Goal: Information Seeking & Learning: Check status

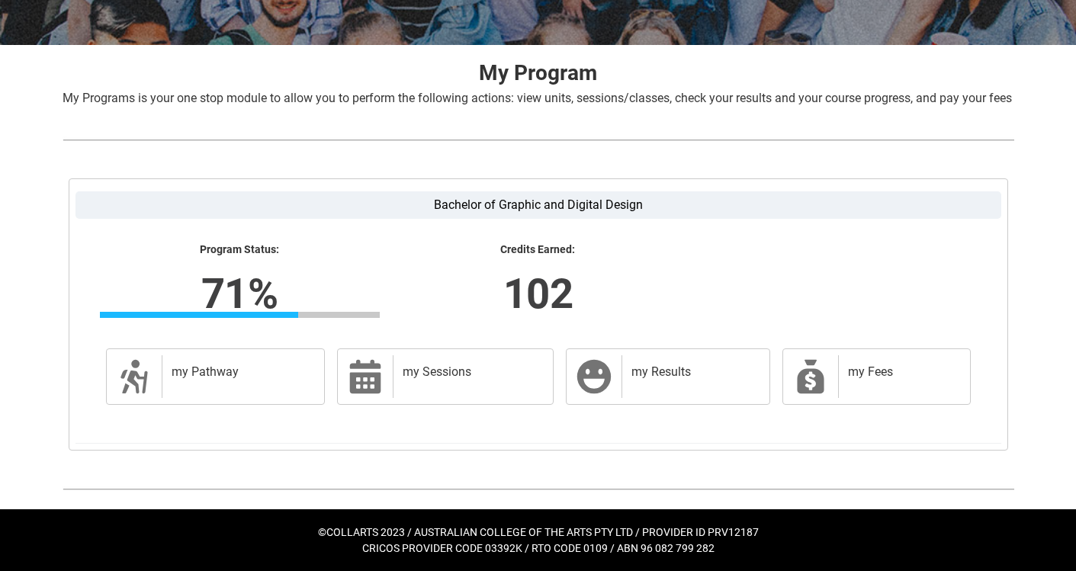
scroll to position [278, 0]
click at [660, 369] on h2 "my Results" at bounding box center [692, 371] width 122 height 15
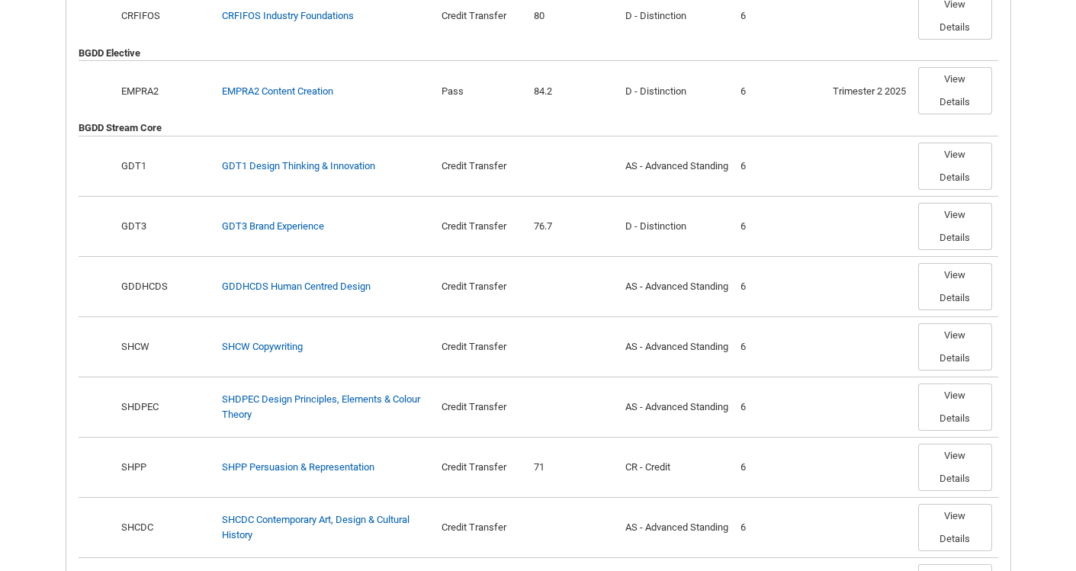
scroll to position [624, 0]
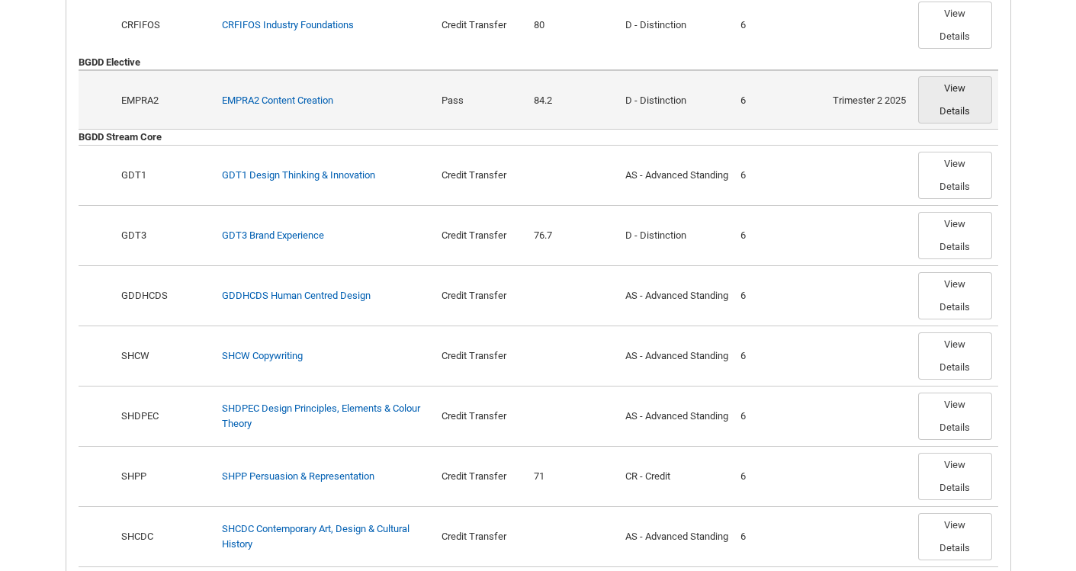
click at [963, 106] on button "View Details" at bounding box center [955, 99] width 74 height 47
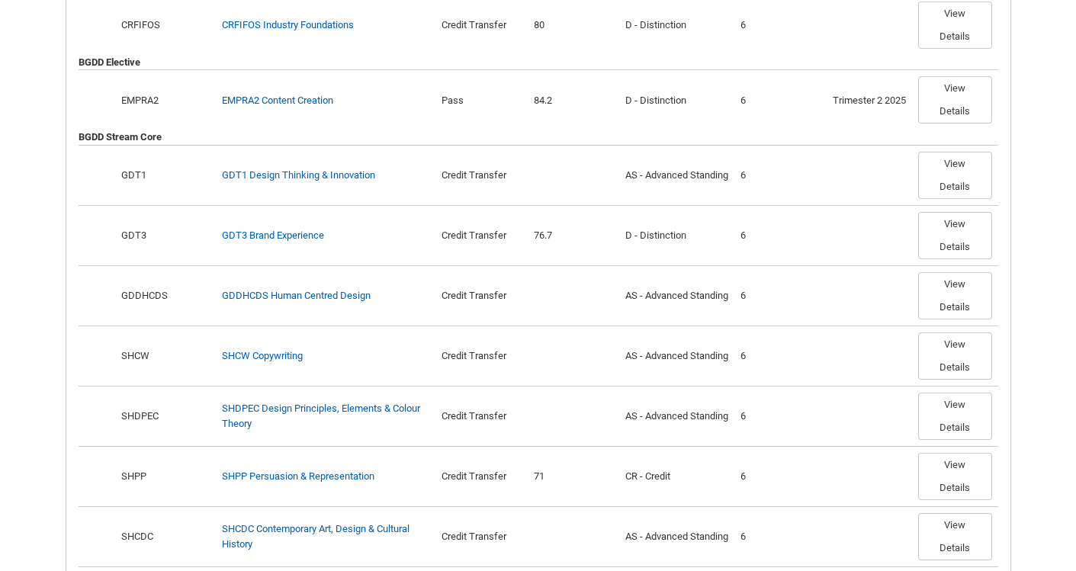
scroll to position [501, 0]
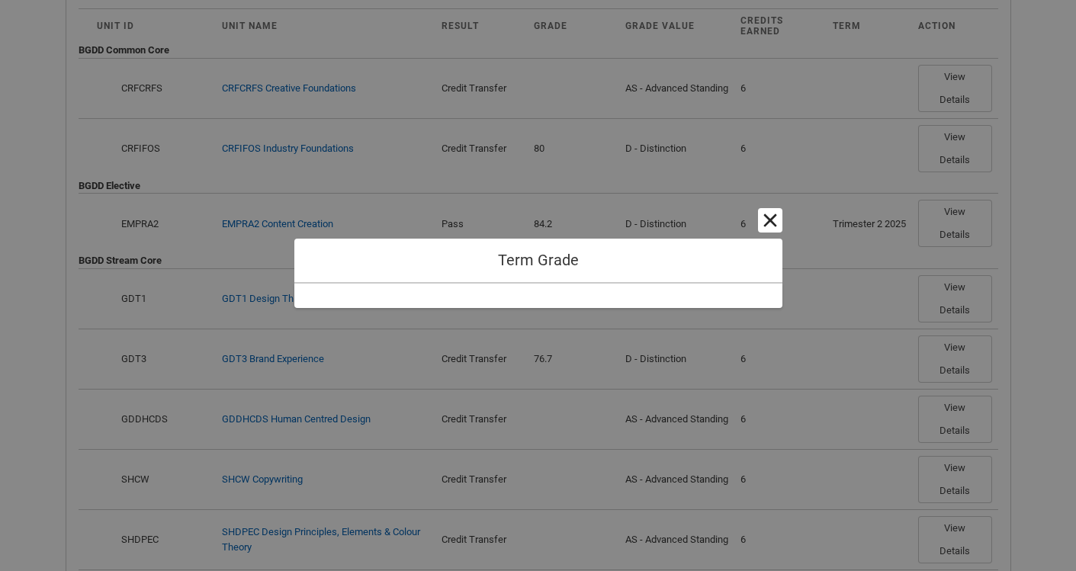
click at [765, 213] on button "Cancel and close" at bounding box center [770, 220] width 24 height 24
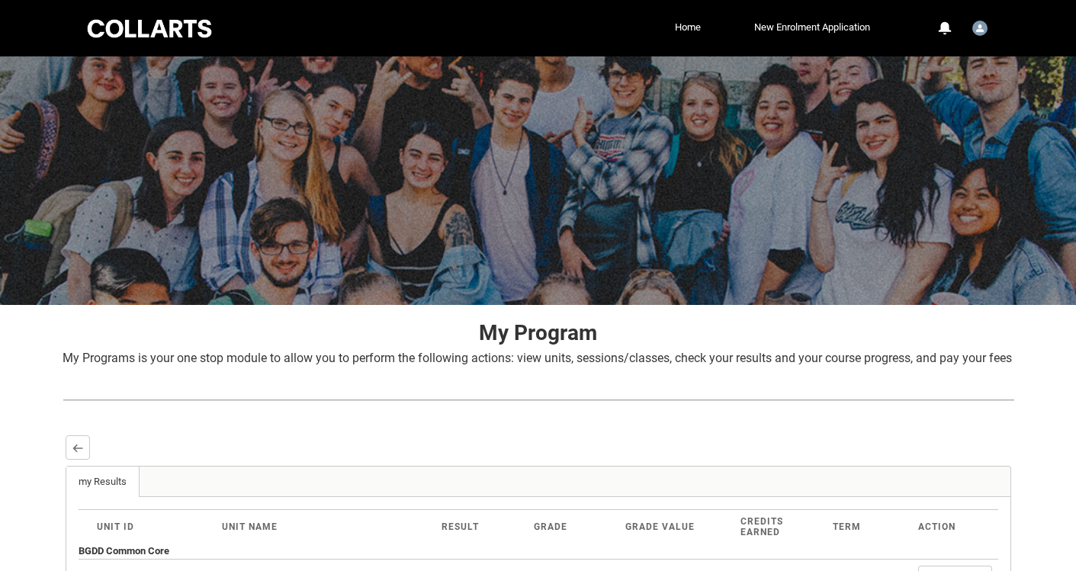
scroll to position [0, 0]
click at [72, 454] on lightning-primitive-icon "button" at bounding box center [77, 447] width 11 height 11
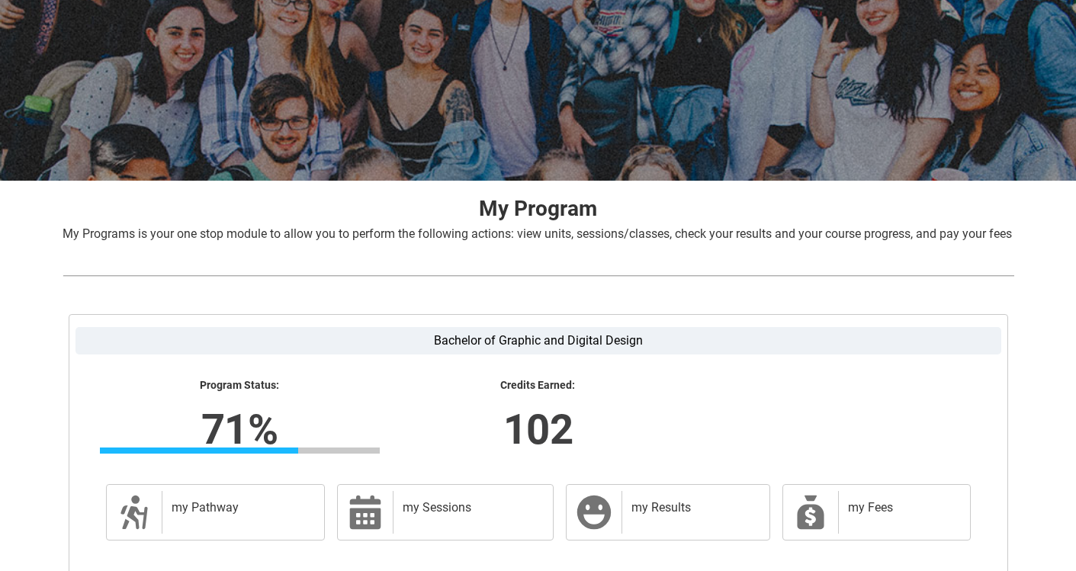
scroll to position [173, 0]
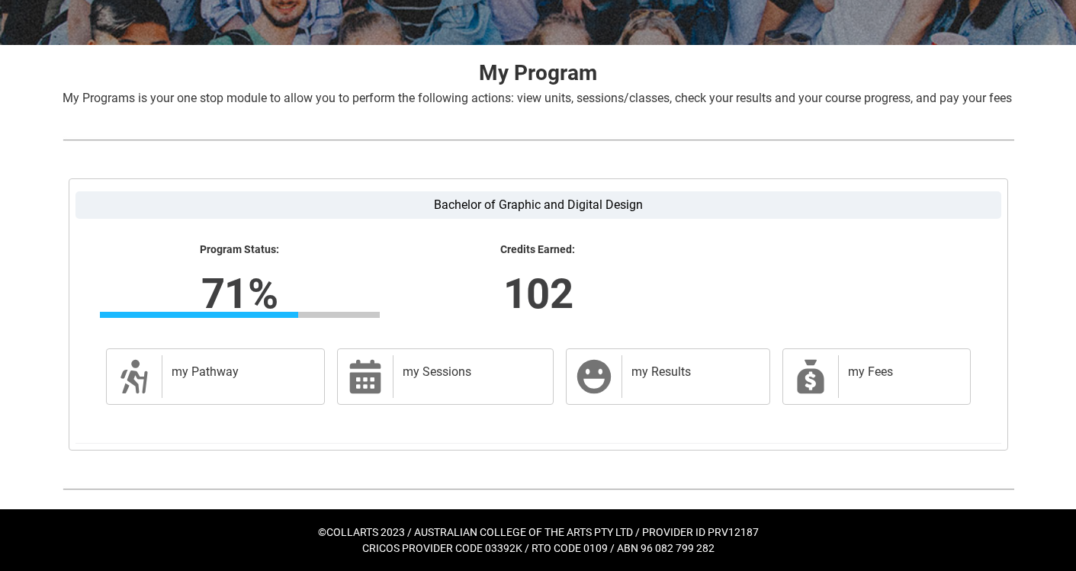
scroll to position [278, 0]
click at [537, 381] on div "my Sessions" at bounding box center [470, 376] width 154 height 43
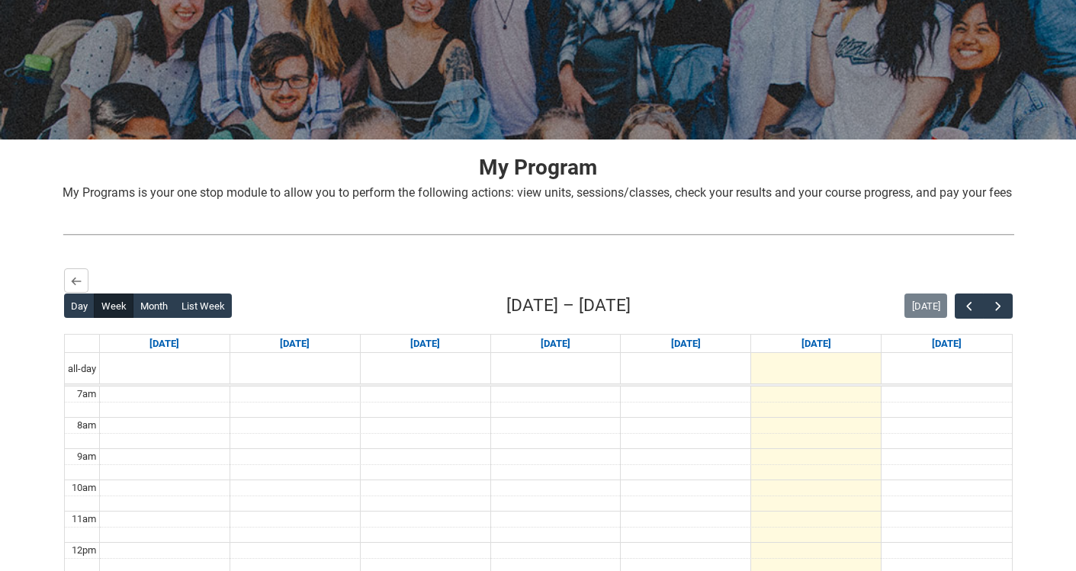
scroll to position [193, 0]
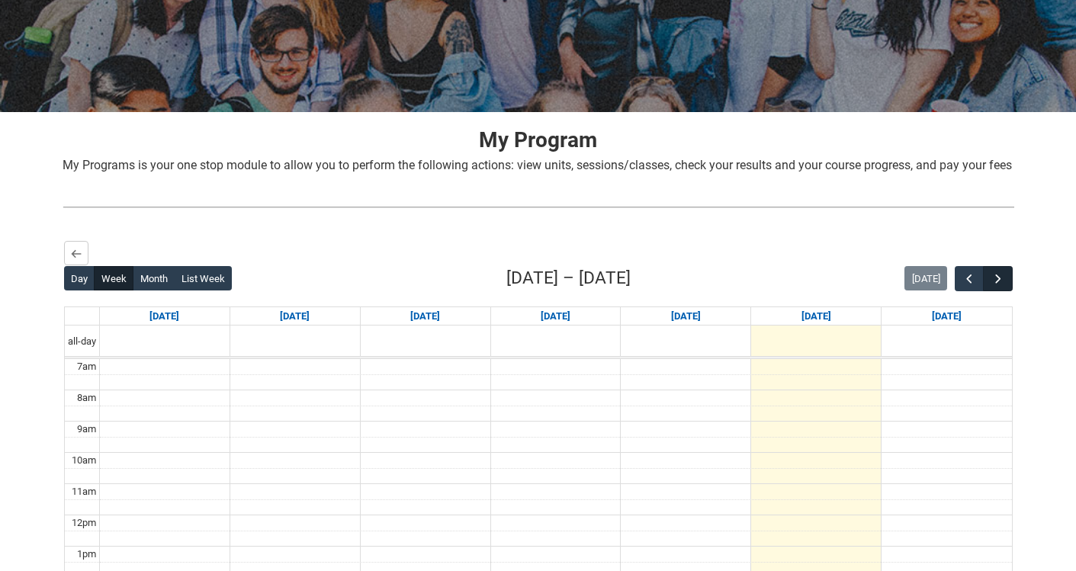
click at [997, 287] on span "button" at bounding box center [997, 278] width 15 height 15
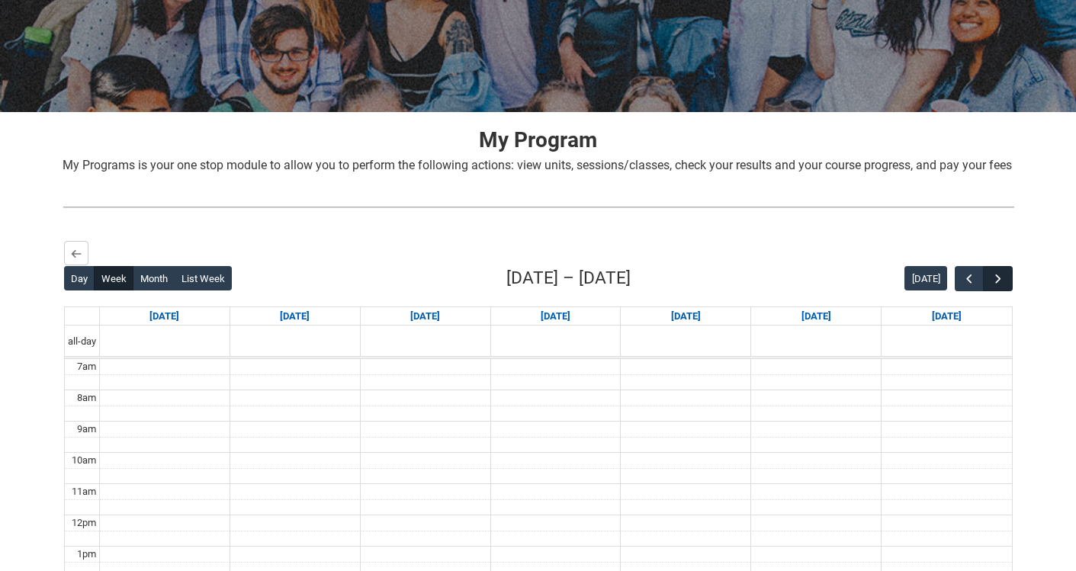
click at [997, 287] on span "button" at bounding box center [997, 278] width 15 height 15
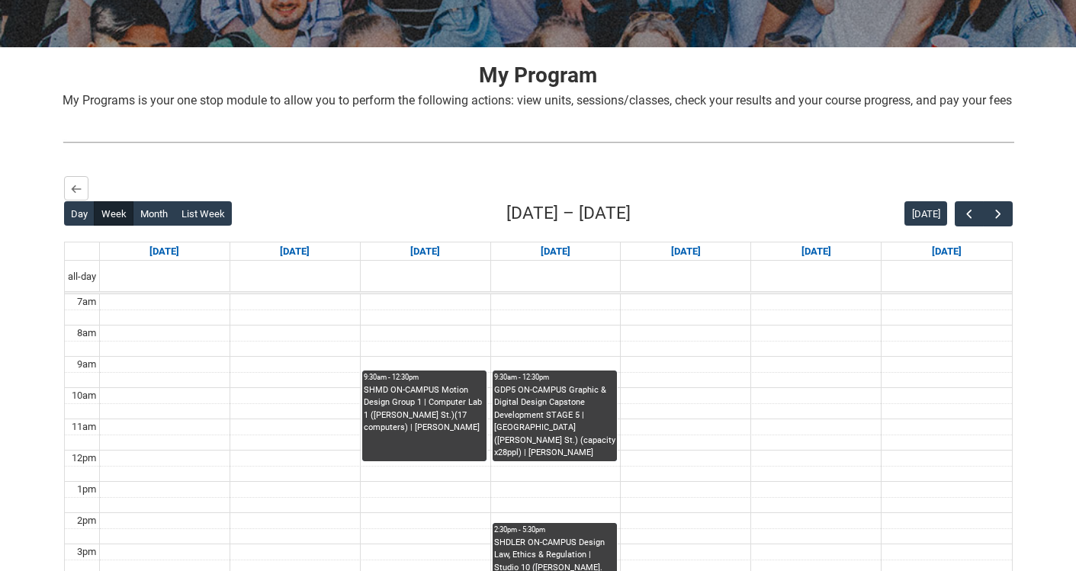
scroll to position [249, 0]
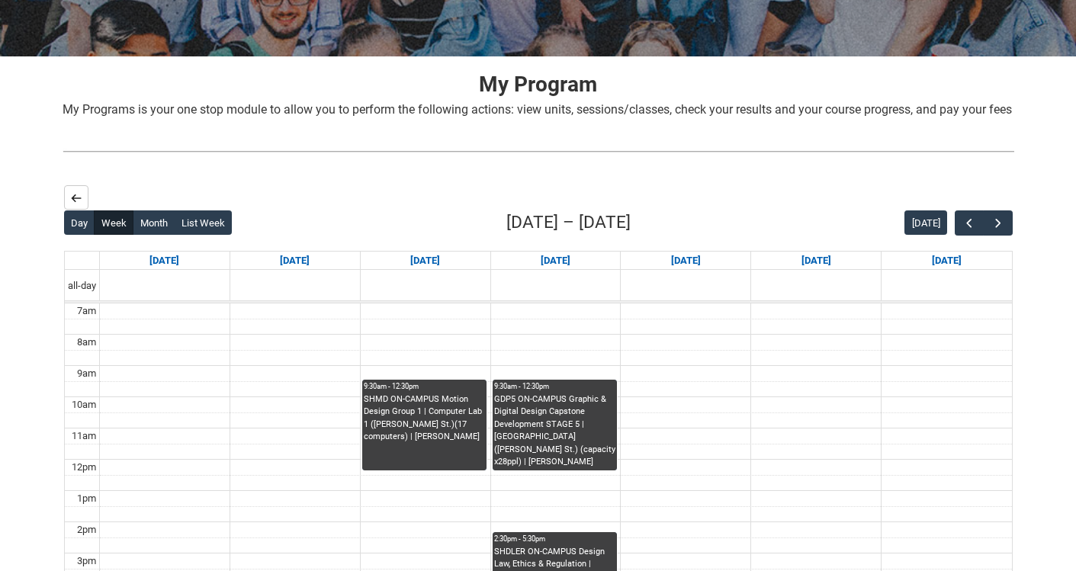
click at [68, 210] on button "Back" at bounding box center [76, 197] width 24 height 24
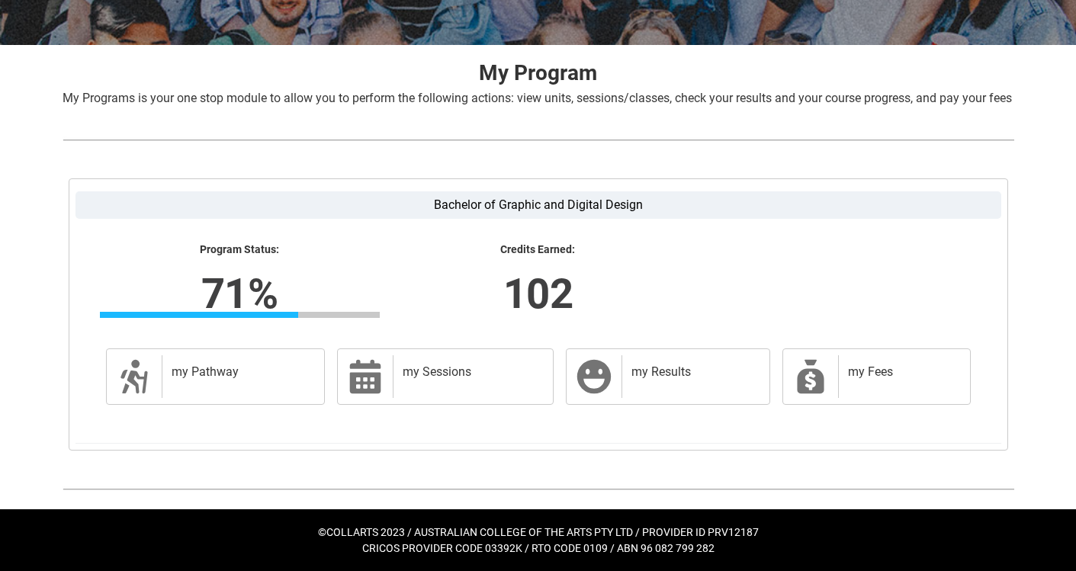
scroll to position [278, 0]
click at [892, 355] on div "my Fees" at bounding box center [901, 376] width 126 height 43
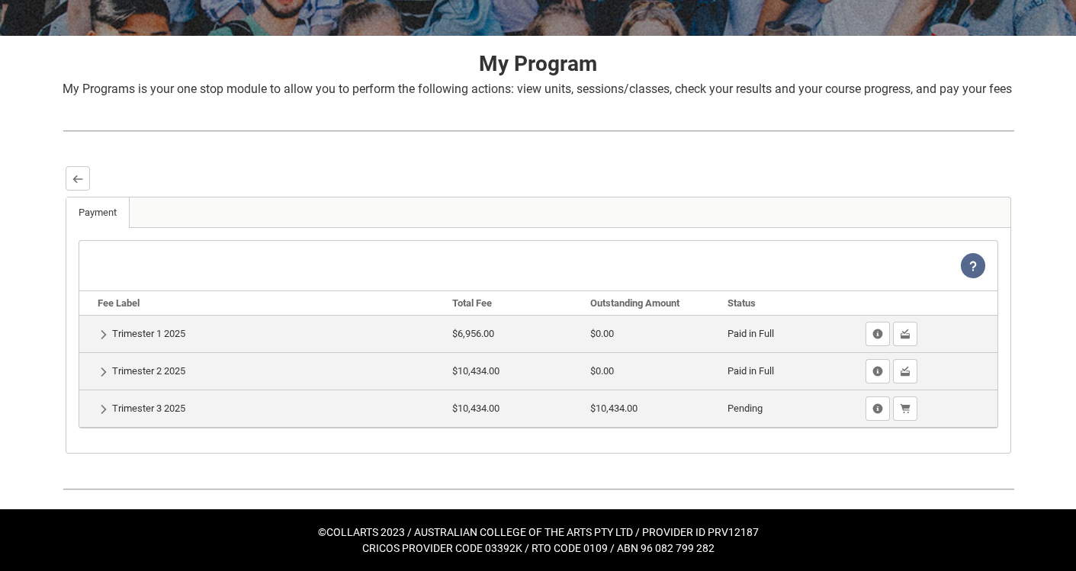
scroll to position [287, 0]
click at [73, 185] on button "Back" at bounding box center [78, 178] width 24 height 24
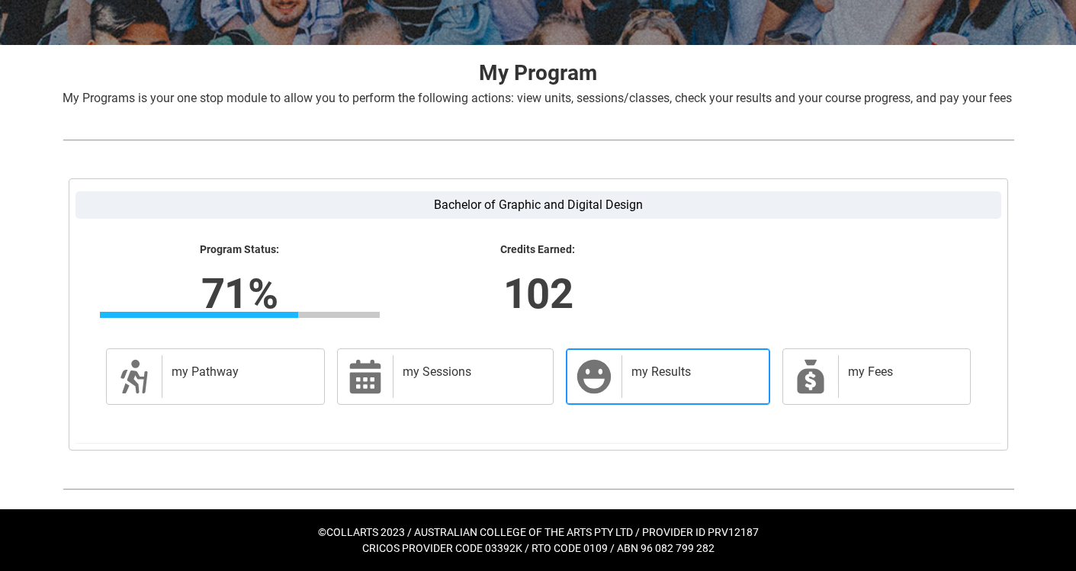
click at [672, 393] on div "my Results" at bounding box center [691, 376] width 141 height 43
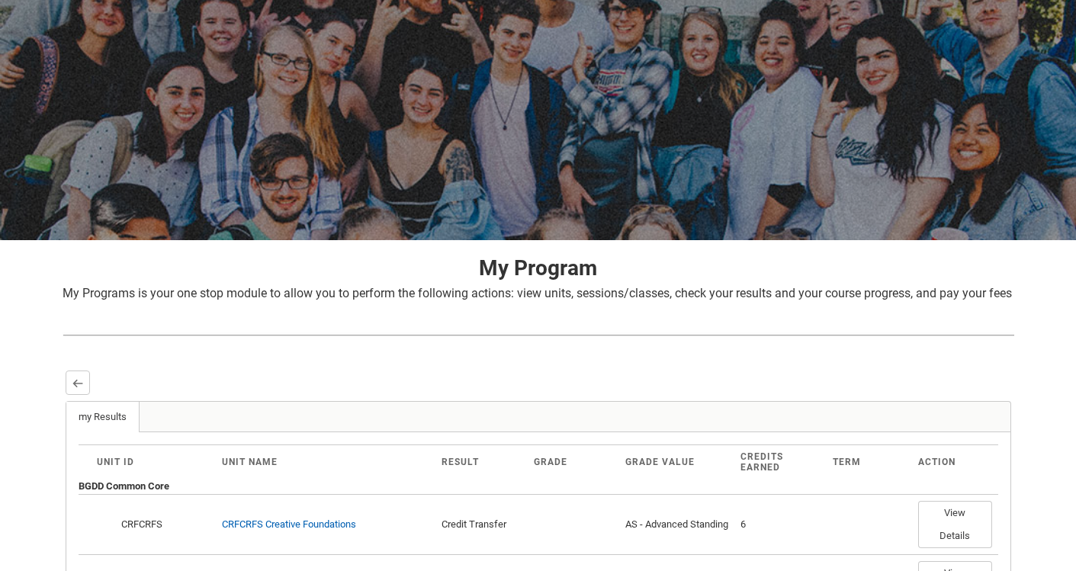
scroll to position [0, 0]
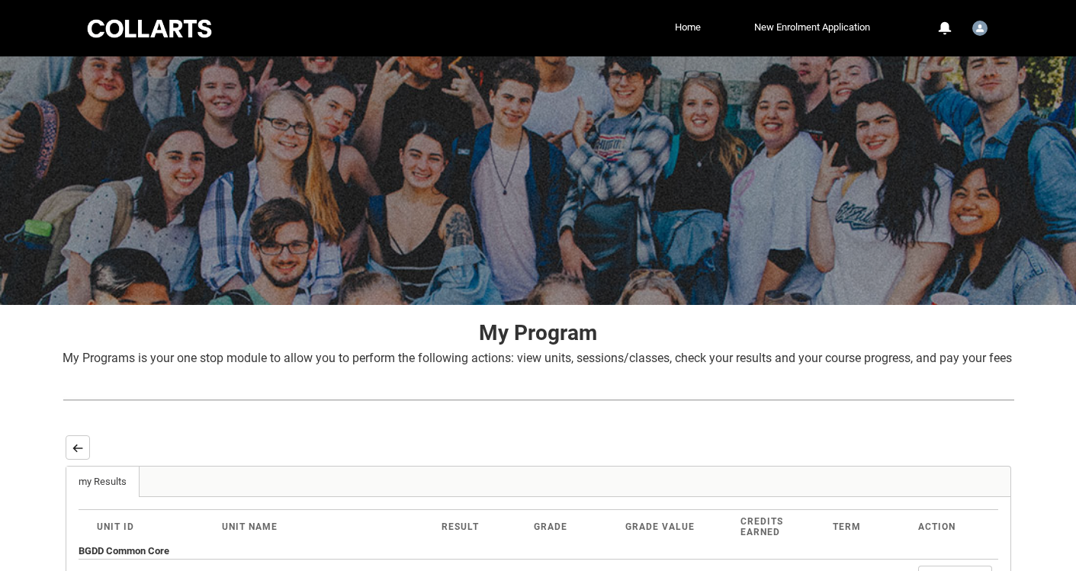
click at [88, 460] on button "Back" at bounding box center [78, 447] width 24 height 24
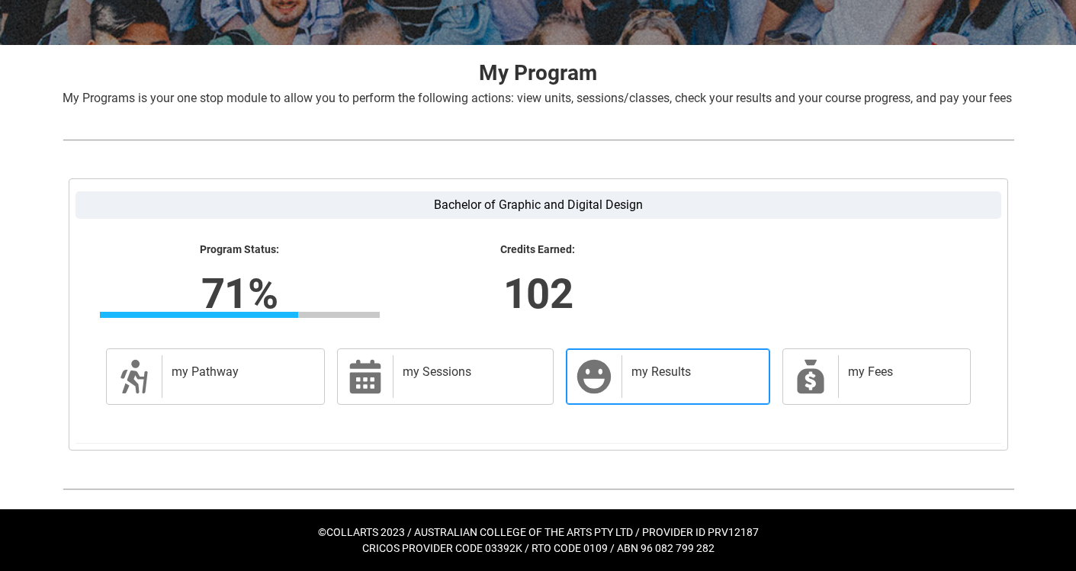
click at [676, 363] on div "my Results" at bounding box center [691, 376] width 141 height 43
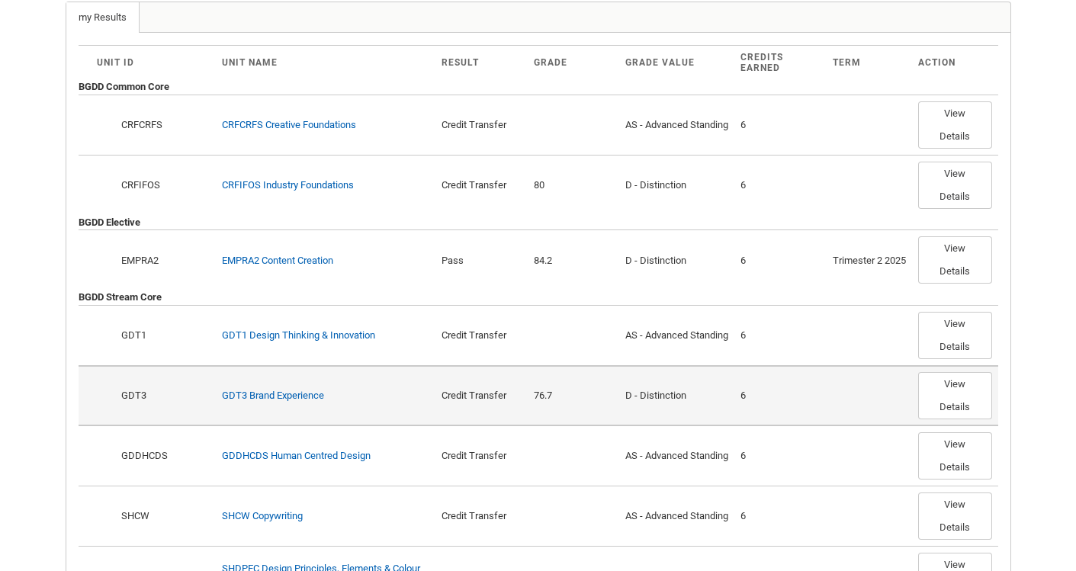
scroll to position [462, 0]
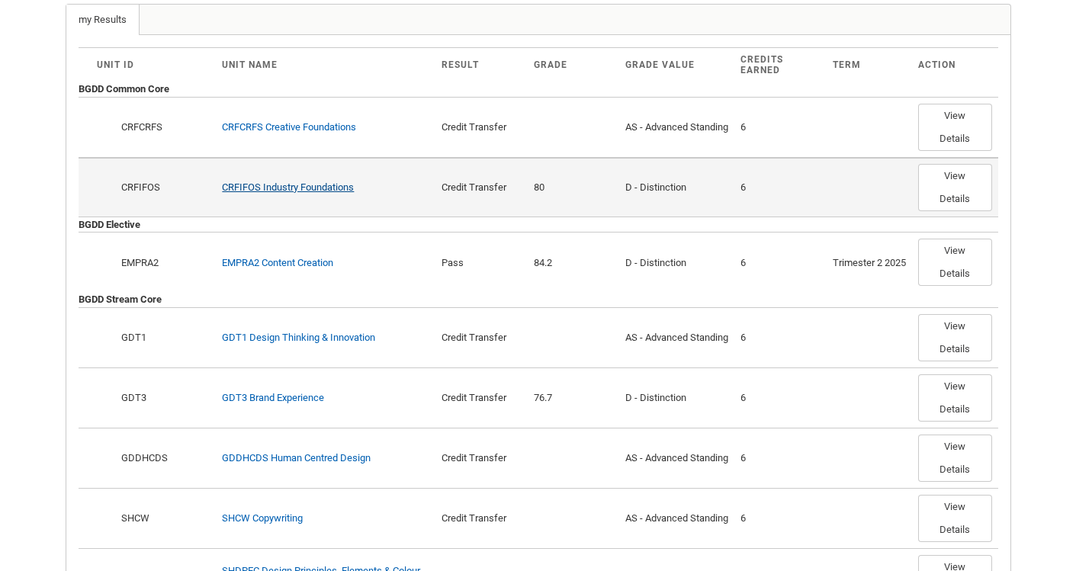
click at [336, 193] on link "CRFIFOS Industry Foundations" at bounding box center [288, 186] width 132 height 11
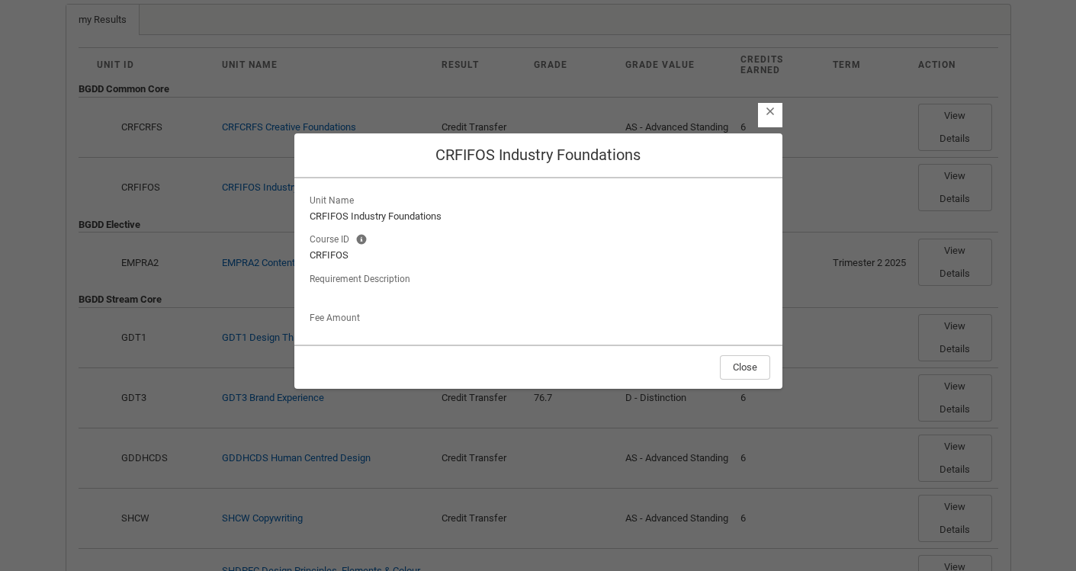
click at [767, 123] on lightning-button-icon "Close" at bounding box center [770, 115] width 24 height 24
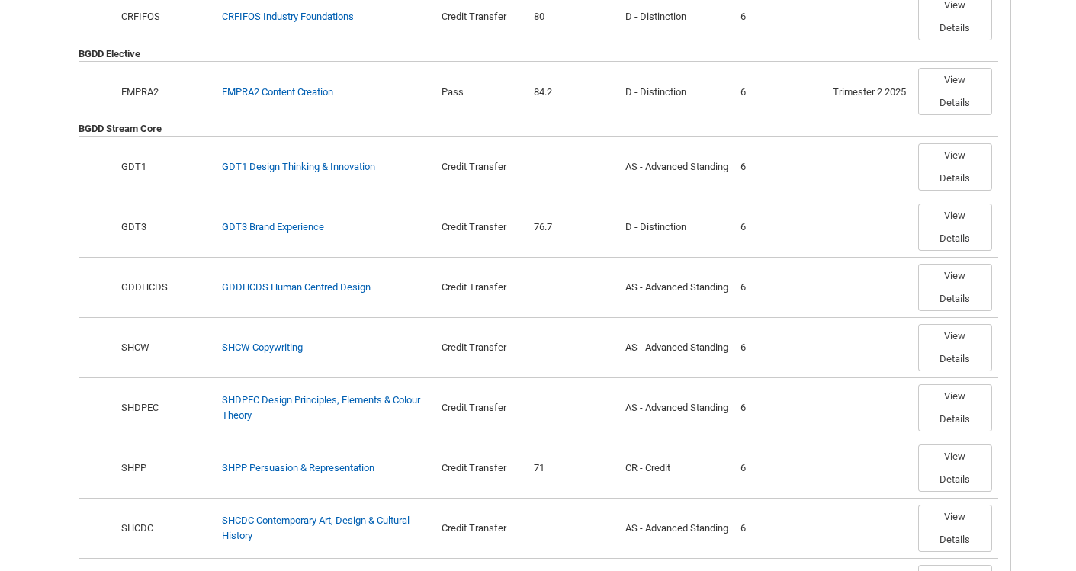
scroll to position [634, 0]
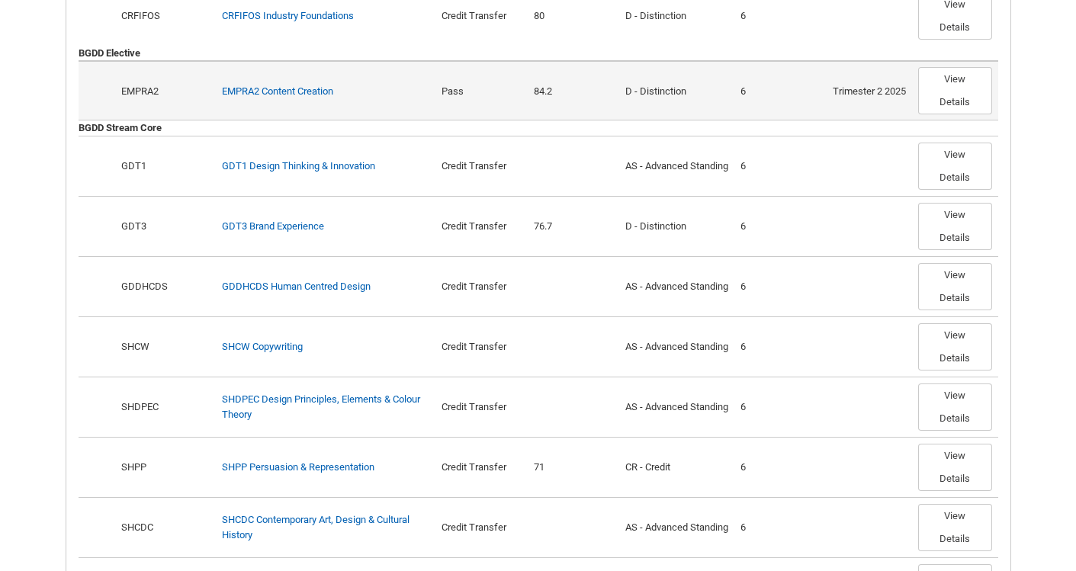
click at [136, 117] on td "Show Options EMPRA2" at bounding box center [148, 90] width 138 height 60
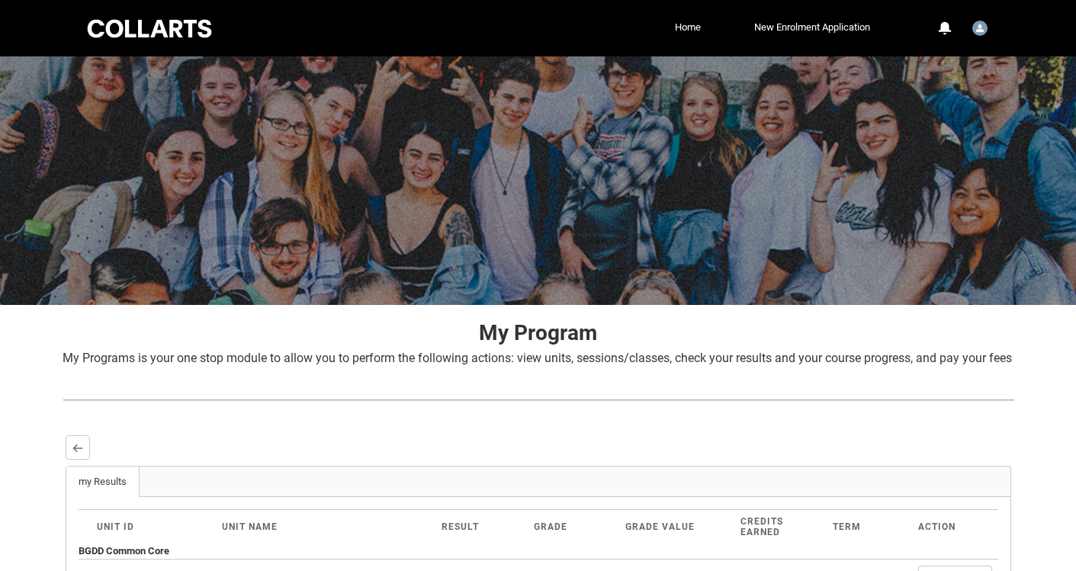
scroll to position [0, 0]
click at [82, 454] on lightning-primitive-icon "button" at bounding box center [77, 447] width 11 height 11
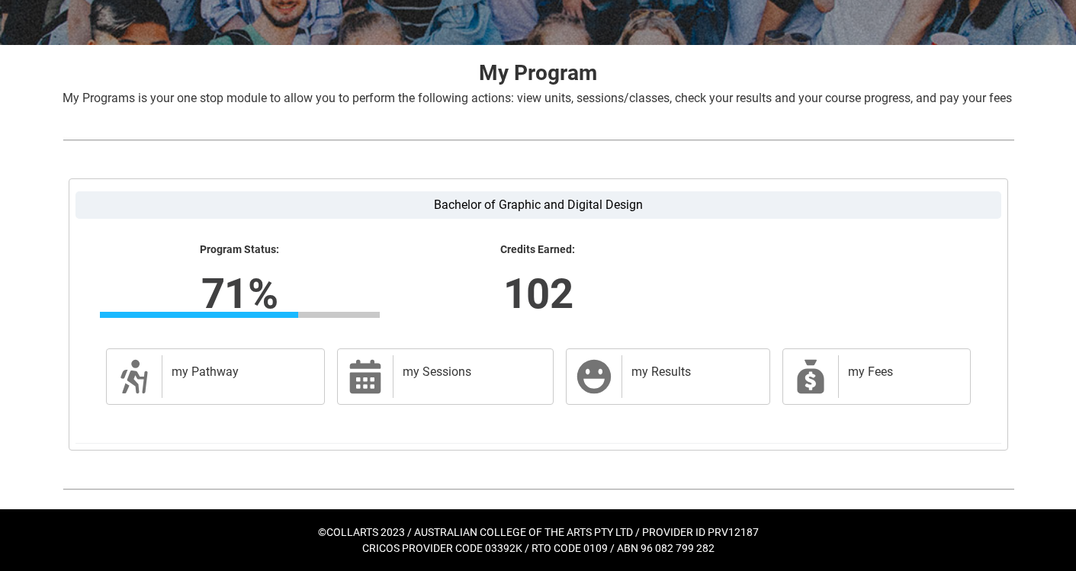
scroll to position [278, 0]
